Goal: Task Accomplishment & Management: Manage account settings

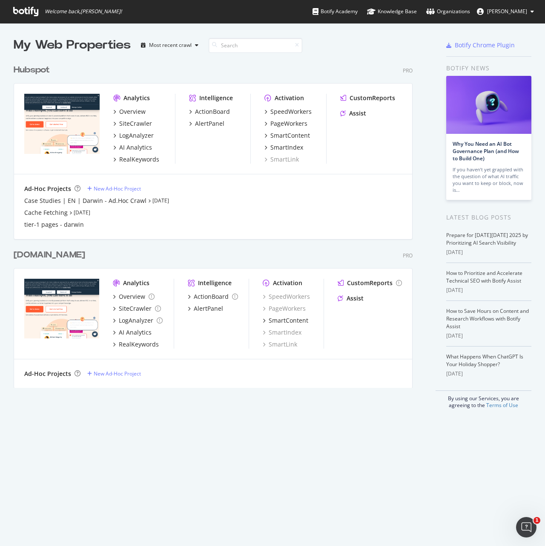
click at [25, 69] on div "Hubspot" at bounding box center [32, 70] width 36 height 12
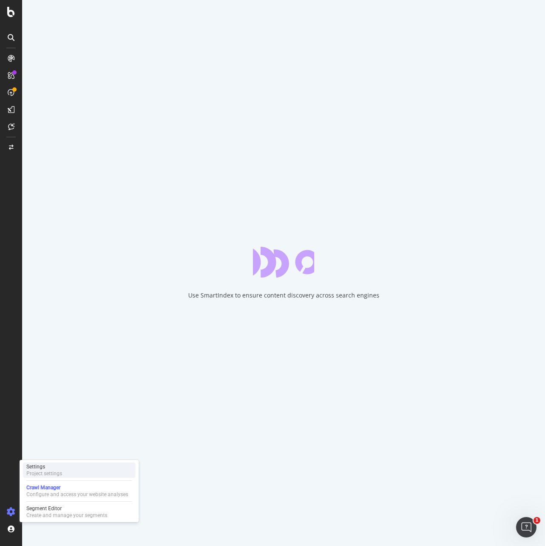
click at [46, 476] on div "Project settings" at bounding box center [44, 473] width 36 height 7
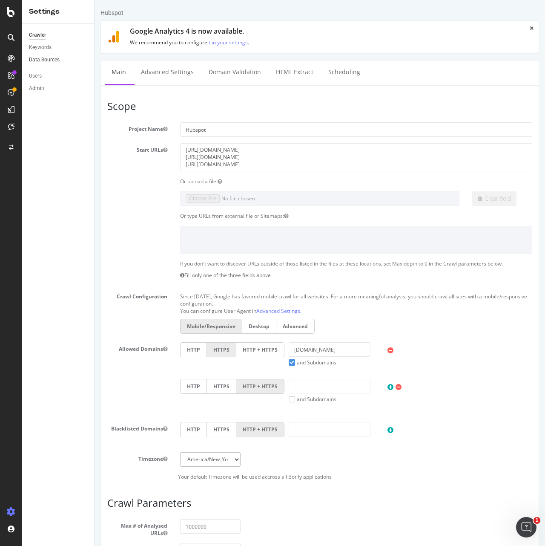
click at [66, 61] on link "Data Sources" at bounding box center [58, 59] width 59 height 9
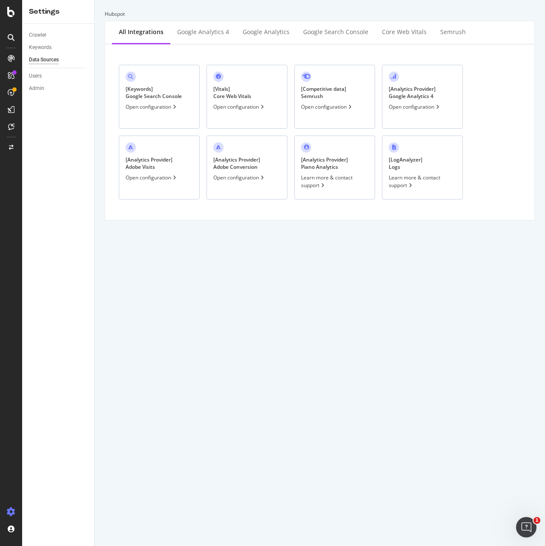
click at [153, 110] on div "Open configuration" at bounding box center [152, 106] width 52 height 7
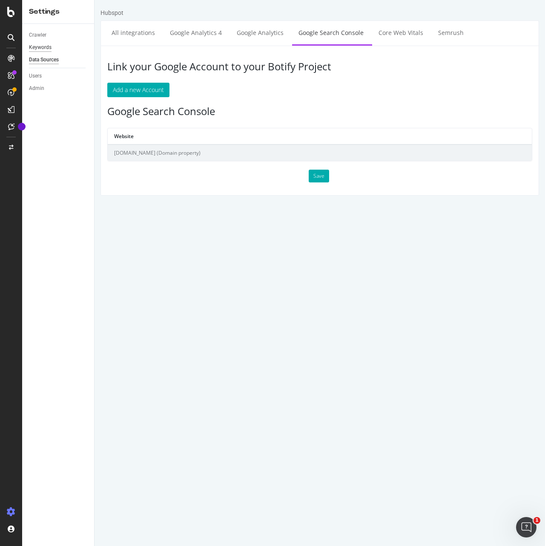
click at [43, 47] on div "Keywords" at bounding box center [40, 47] width 23 height 9
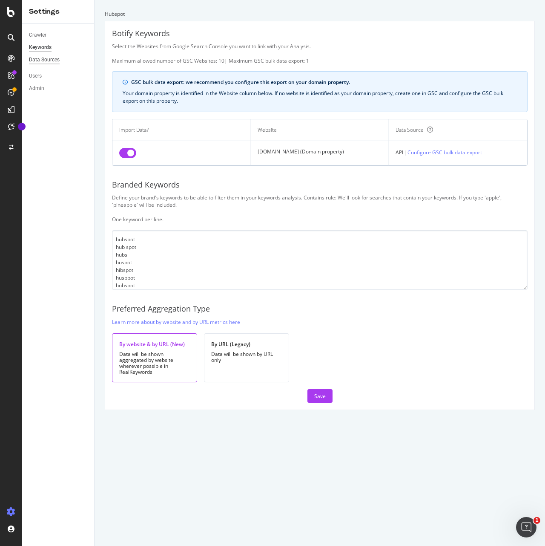
click at [50, 63] on div "Data Sources" at bounding box center [44, 59] width 31 height 9
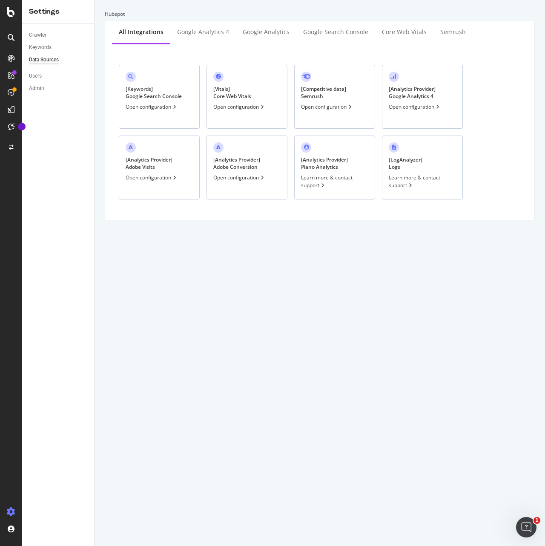
click at [147, 97] on div "[ Keywords ] Google Search Console" at bounding box center [154, 92] width 56 height 14
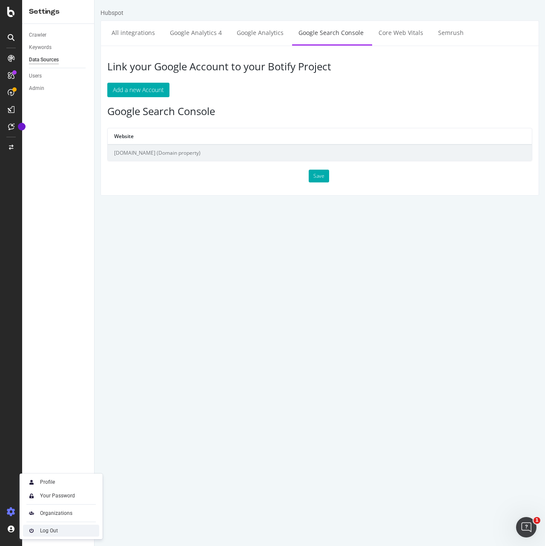
click at [26, 532] on img at bounding box center [31, 530] width 10 height 10
